Goal: Book appointment/travel/reservation

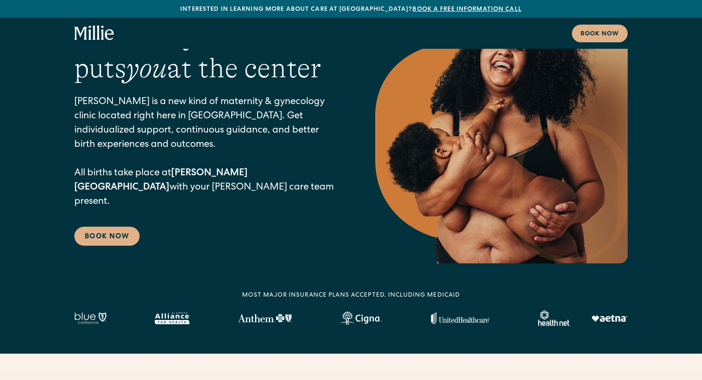
scroll to position [57, 0]
click at [107, 227] on link "Book Now" at bounding box center [106, 236] width 65 height 19
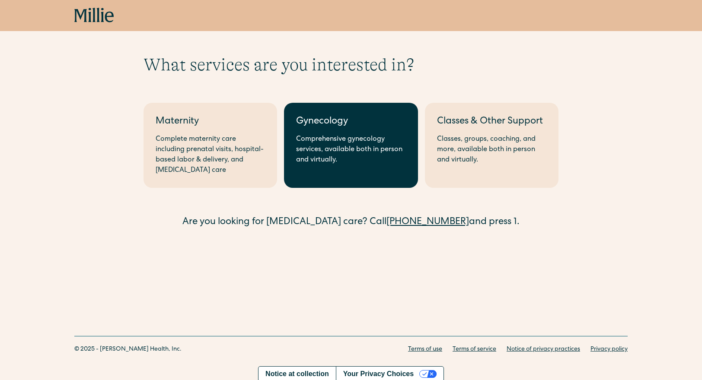
scroll to position [15, 0]
click at [353, 155] on div "Comprehensive gynecology services, available both in person and virtually." at bounding box center [350, 149] width 109 height 31
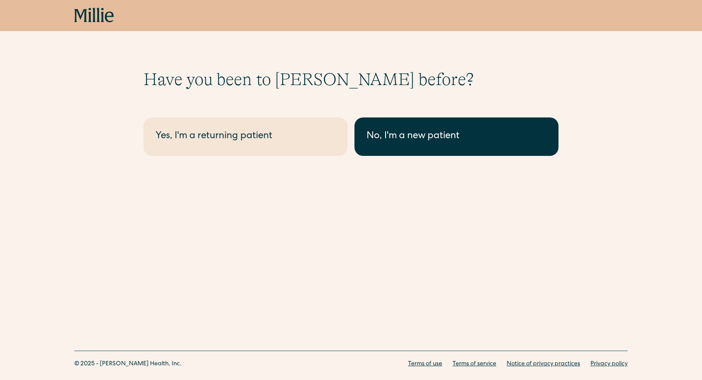
click at [397, 131] on div "No, I'm a new patient" at bounding box center [457, 137] width 180 height 14
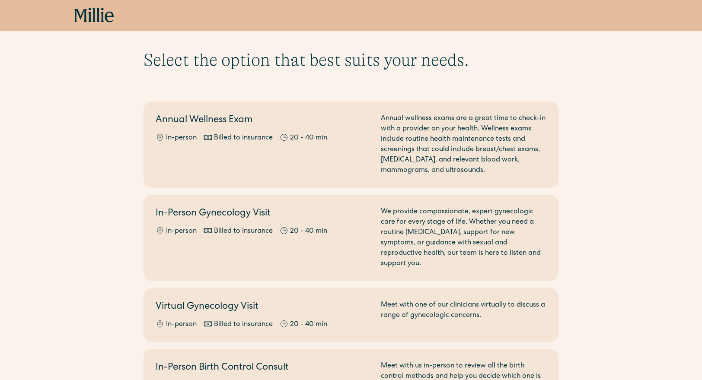
scroll to position [20, 0]
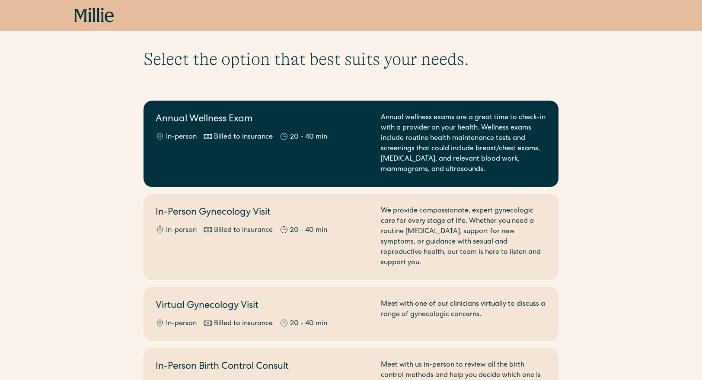
click at [184, 160] on div "Annual Wellness Exam In-person Billed to insurance 20 - 40 min" at bounding box center [263, 144] width 215 height 62
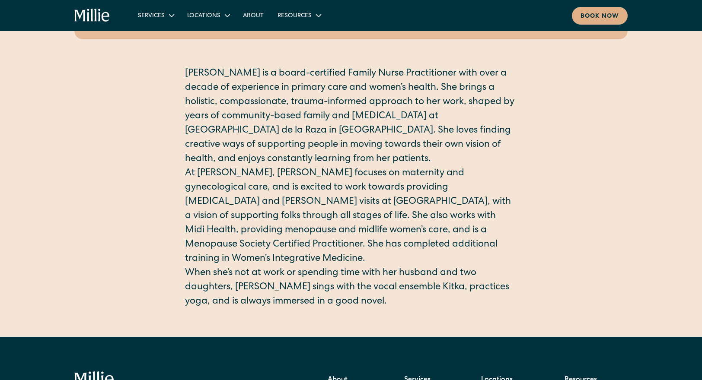
scroll to position [192, 0]
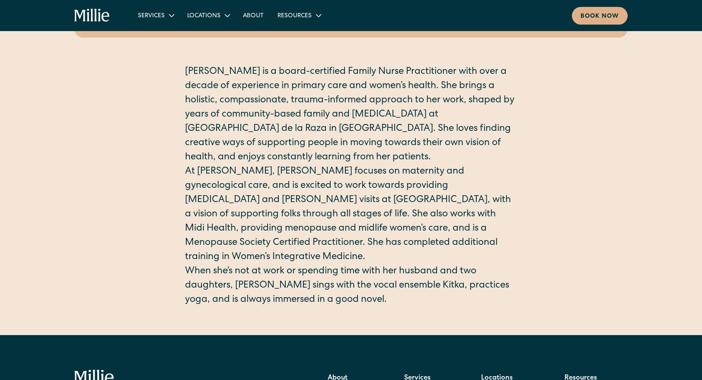
click at [269, 105] on p "[PERSON_NAME] is a board-certified Family Nurse Practitioner with over a decade…" at bounding box center [351, 115] width 332 height 100
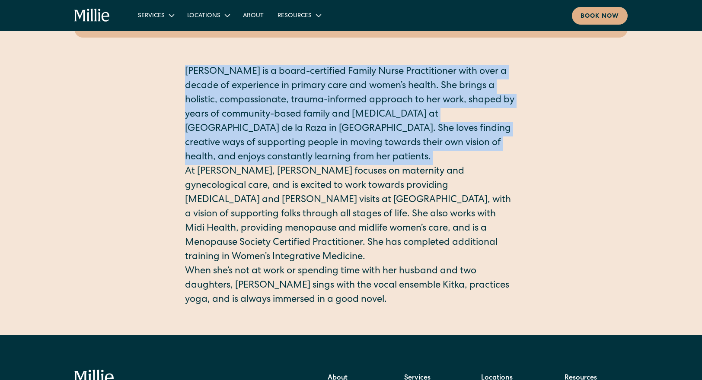
click at [269, 105] on p "[PERSON_NAME] is a board-certified Family Nurse Practitioner with over a decade…" at bounding box center [351, 115] width 332 height 100
click at [251, 120] on p "[PERSON_NAME] is a board-certified Family Nurse Practitioner with over a decade…" at bounding box center [351, 115] width 332 height 100
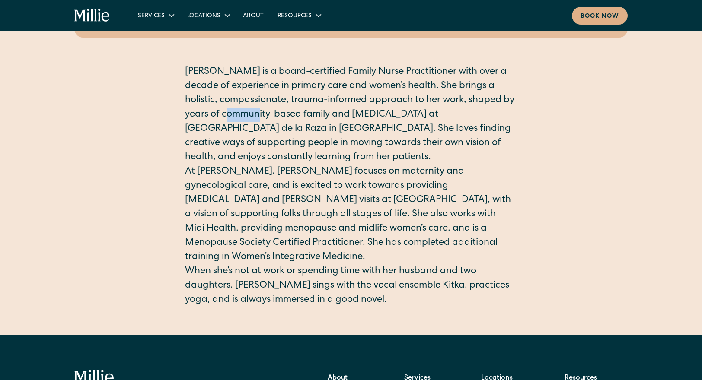
click at [251, 120] on p "[PERSON_NAME] is a board-certified Family Nurse Practitioner with over a decade…" at bounding box center [351, 115] width 332 height 100
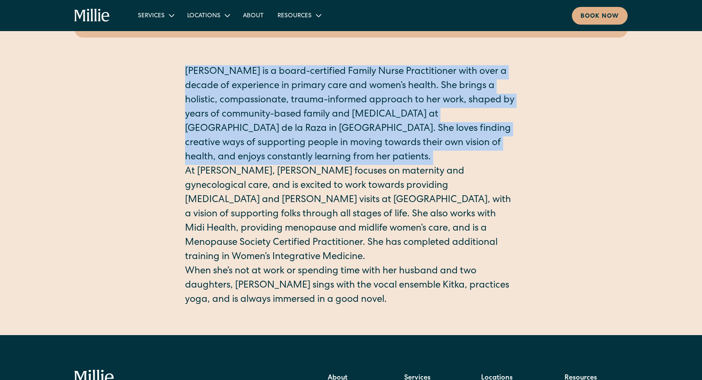
click at [251, 120] on p "Erin is a board-certified Family Nurse Practitioner with over a decade of exper…" at bounding box center [351, 115] width 332 height 100
click at [229, 129] on p "Erin is a board-certified Family Nurse Practitioner with over a decade of exper…" at bounding box center [351, 115] width 332 height 100
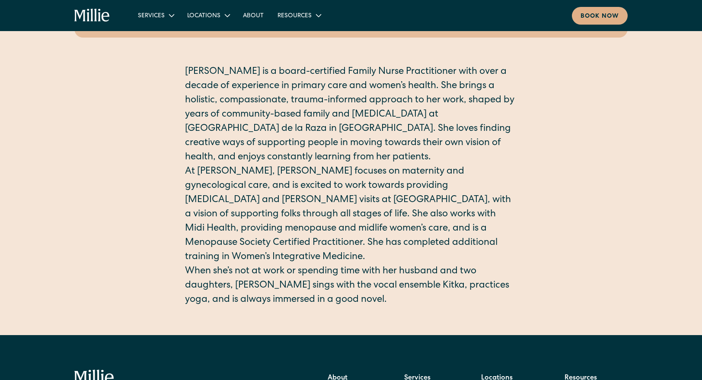
click at [229, 129] on p "Erin is a board-certified Family Nurse Practitioner with over a decade of exper…" at bounding box center [351, 115] width 332 height 100
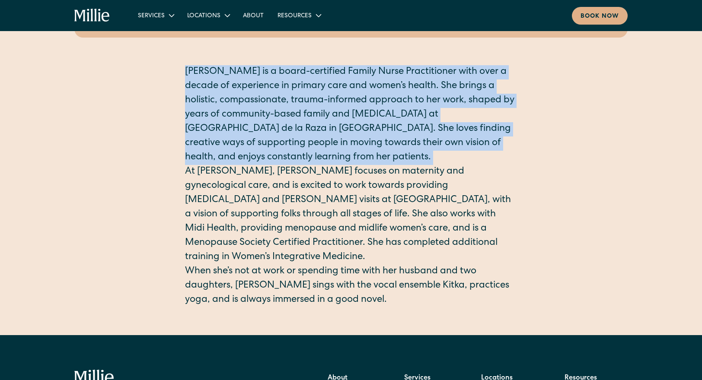
click at [190, 144] on p "Erin is a board-certified Family Nurse Practitioner with over a decade of exper…" at bounding box center [351, 115] width 332 height 100
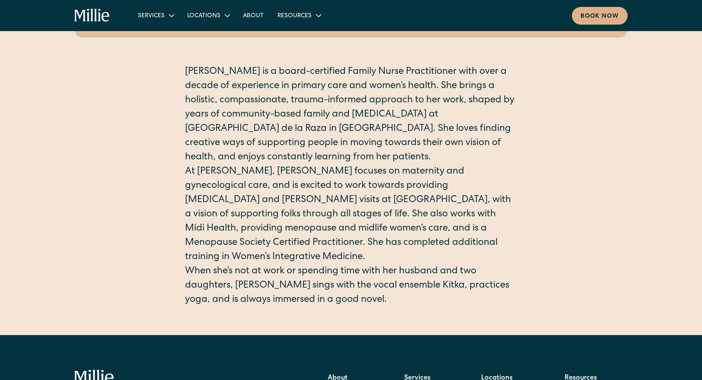
click at [190, 144] on p "Erin is a board-certified Family Nurse Practitioner with over a decade of exper…" at bounding box center [351, 115] width 332 height 100
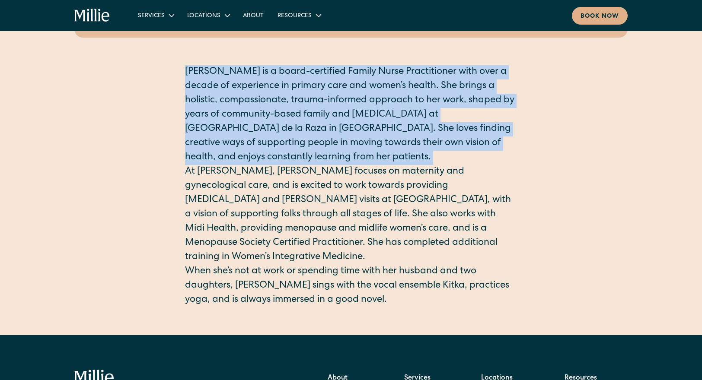
click at [191, 144] on p "Erin is a board-certified Family Nurse Practitioner with over a decade of exper…" at bounding box center [351, 115] width 332 height 100
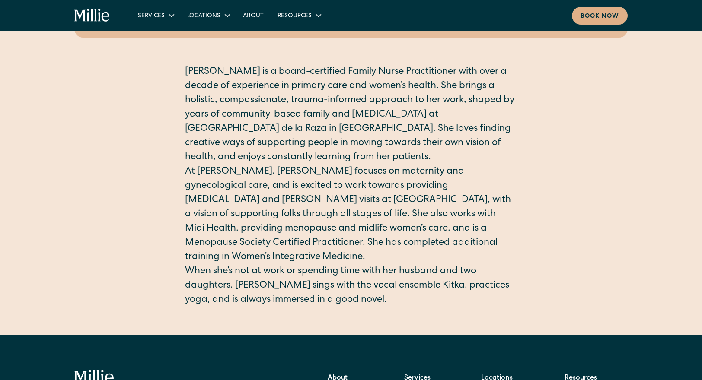
click at [197, 169] on p "At Millie, Erin focuses on maternity and gynecological care, and is excited to …" at bounding box center [351, 215] width 332 height 100
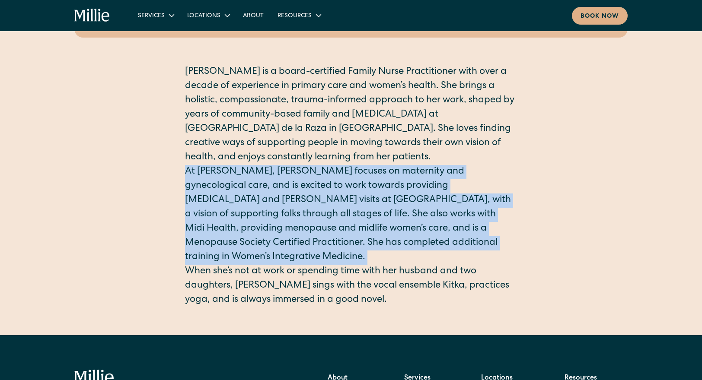
click at [197, 169] on p "At Millie, Erin focuses on maternity and gynecological care, and is excited to …" at bounding box center [351, 215] width 332 height 100
click at [191, 178] on p "At Millie, Erin focuses on maternity and gynecological care, and is excited to …" at bounding box center [351, 215] width 332 height 100
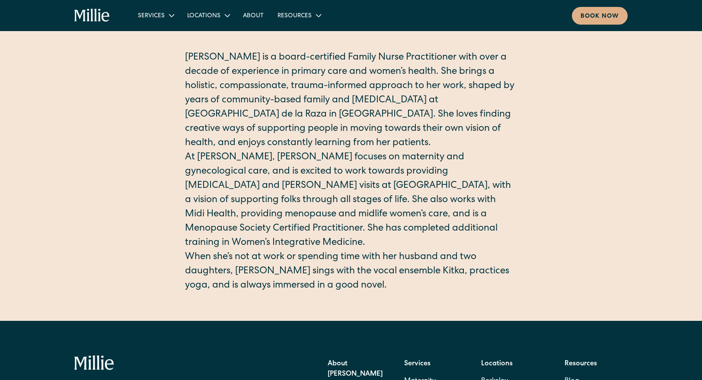
scroll to position [207, 0]
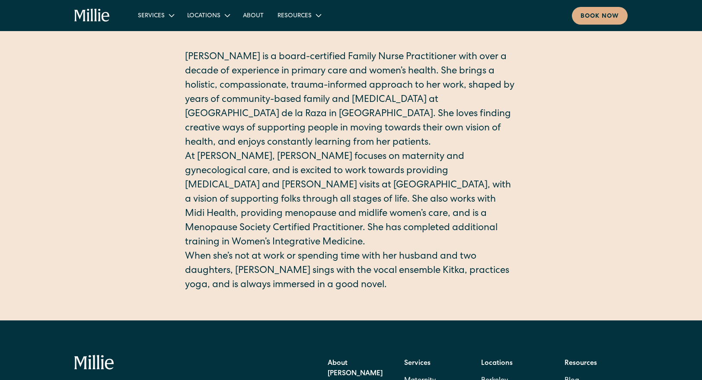
click at [245, 182] on p "At Millie, Erin focuses on maternity and gynecological care, and is excited to …" at bounding box center [351, 200] width 332 height 100
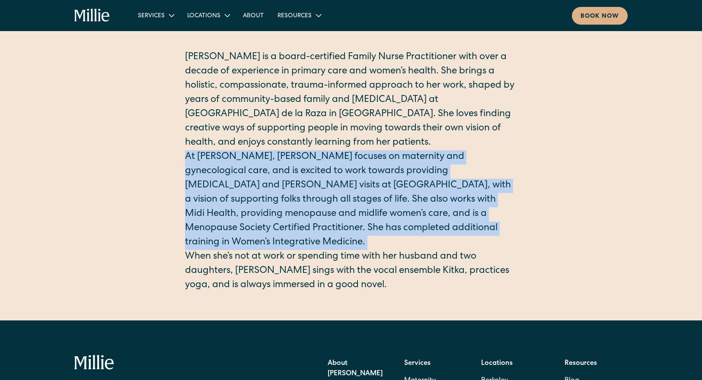
click at [245, 182] on p "At Millie, Erin focuses on maternity and gynecological care, and is excited to …" at bounding box center [351, 200] width 332 height 100
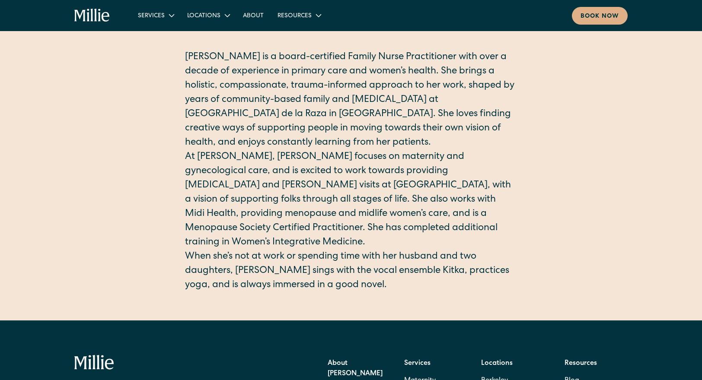
click at [152, 182] on div "Erin Lashnits Herman Nurse Pracitioner FNP-BC, MSCP Erin is a board-certified F…" at bounding box center [350, 72] width 553 height 441
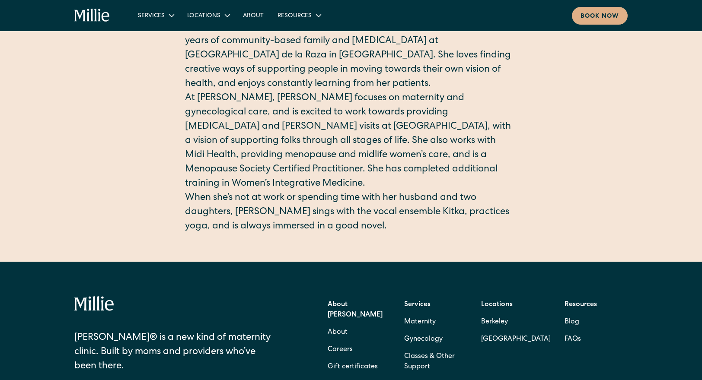
scroll to position [266, 0]
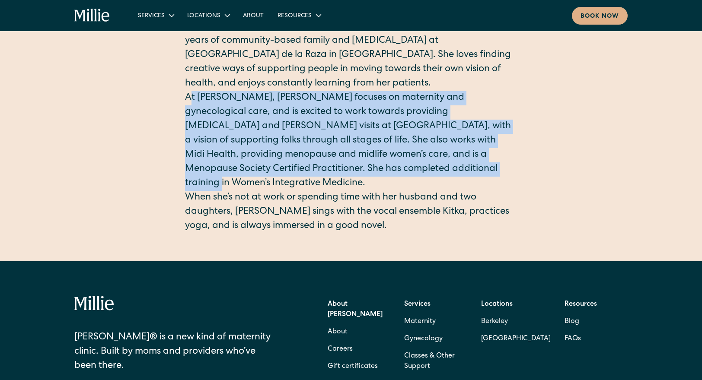
drag, startPoint x: 334, startPoint y: 166, endPoint x: 192, endPoint y: 95, distance: 158.7
click at [192, 95] on p "At Millie, Erin focuses on maternity and gynecological care, and is excited to …" at bounding box center [351, 141] width 332 height 100
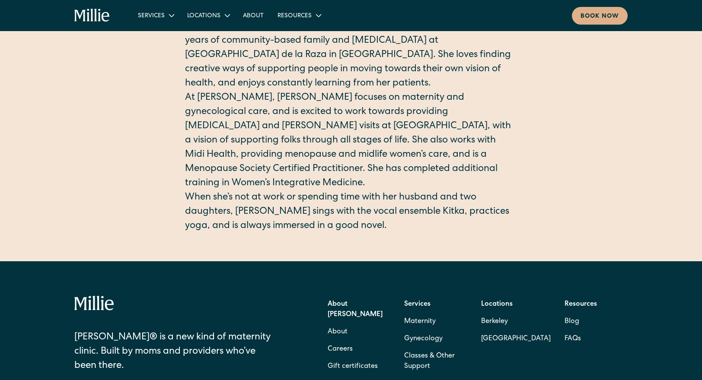
click at [184, 102] on div "Erin Lashnits Herman Nurse Pracitioner FNP-BC, MSCP Erin is a board-certified F…" at bounding box center [350, 12] width 553 height 441
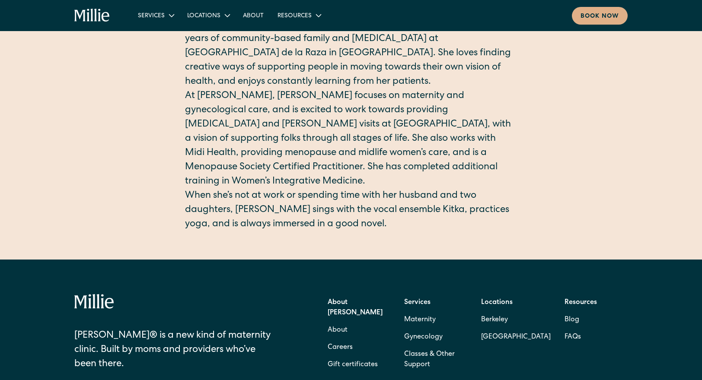
scroll to position [0, 0]
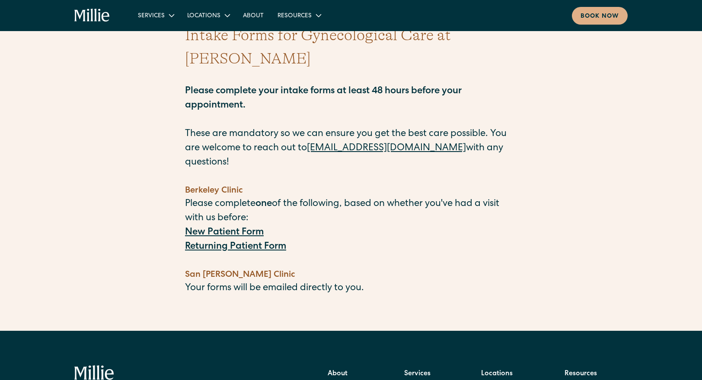
scroll to position [43, 0]
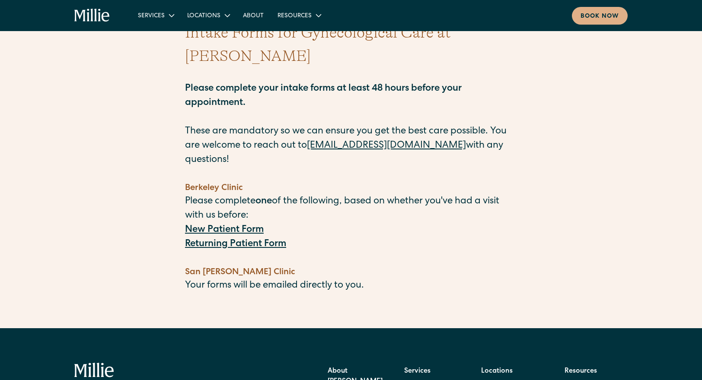
click at [241, 226] on strong "New Patient Form" at bounding box center [224, 231] width 79 height 10
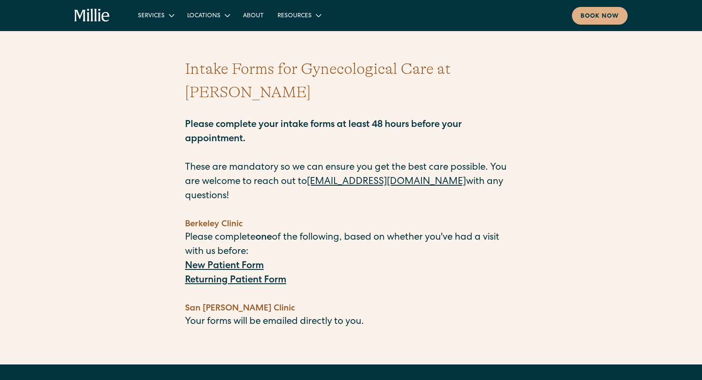
scroll to position [0, 0]
